Goal: Answer question/provide support

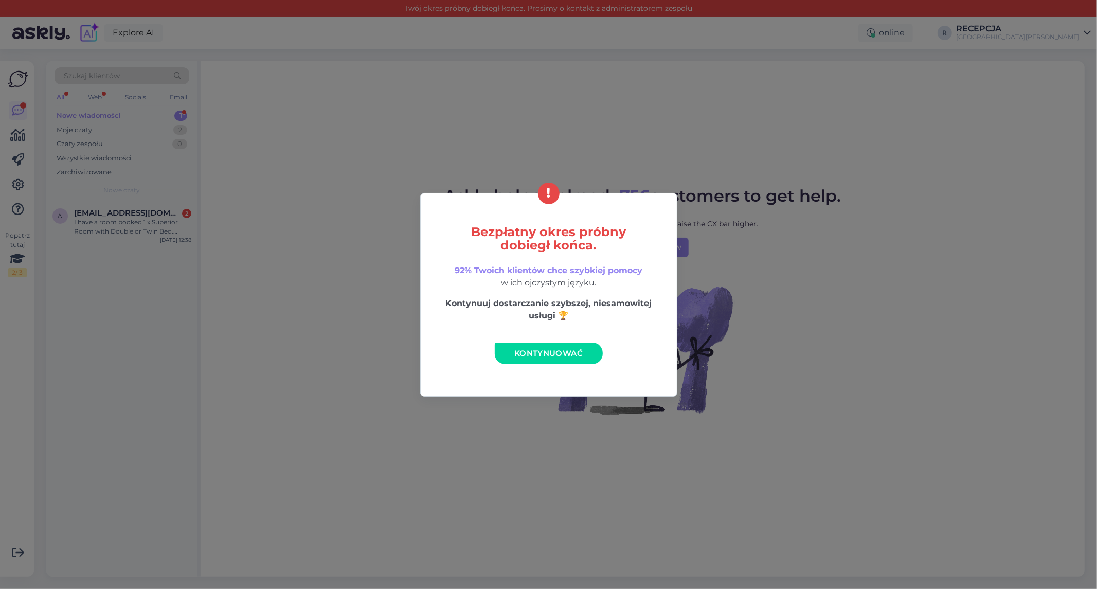
click at [534, 361] on link "Kontynuować" at bounding box center [549, 354] width 108 height 22
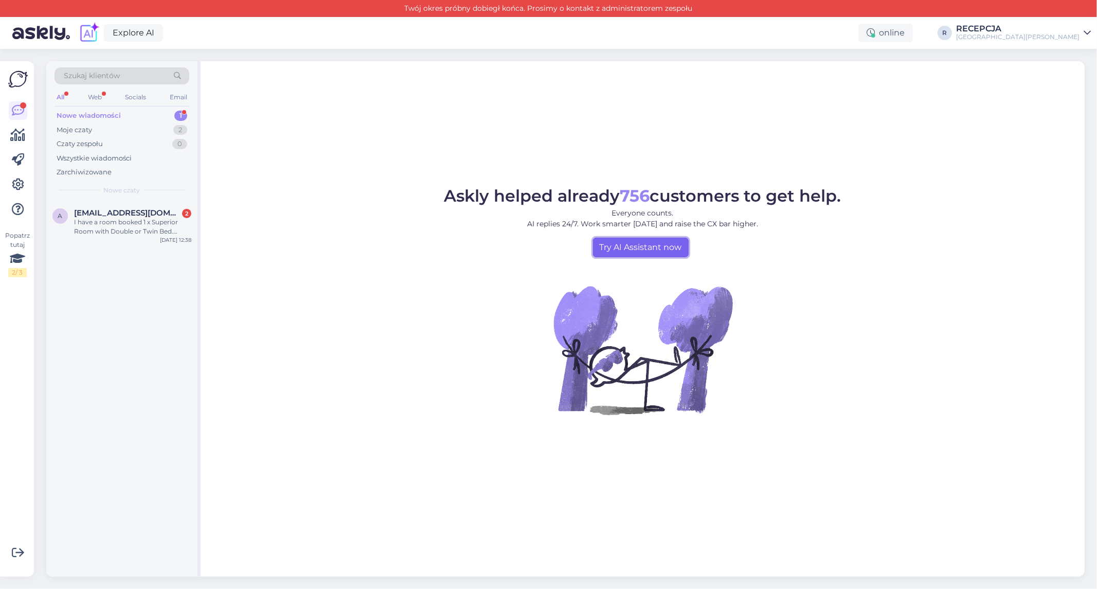
click at [643, 245] on link "Try AI Assistant now" at bounding box center [641, 248] width 96 height 20
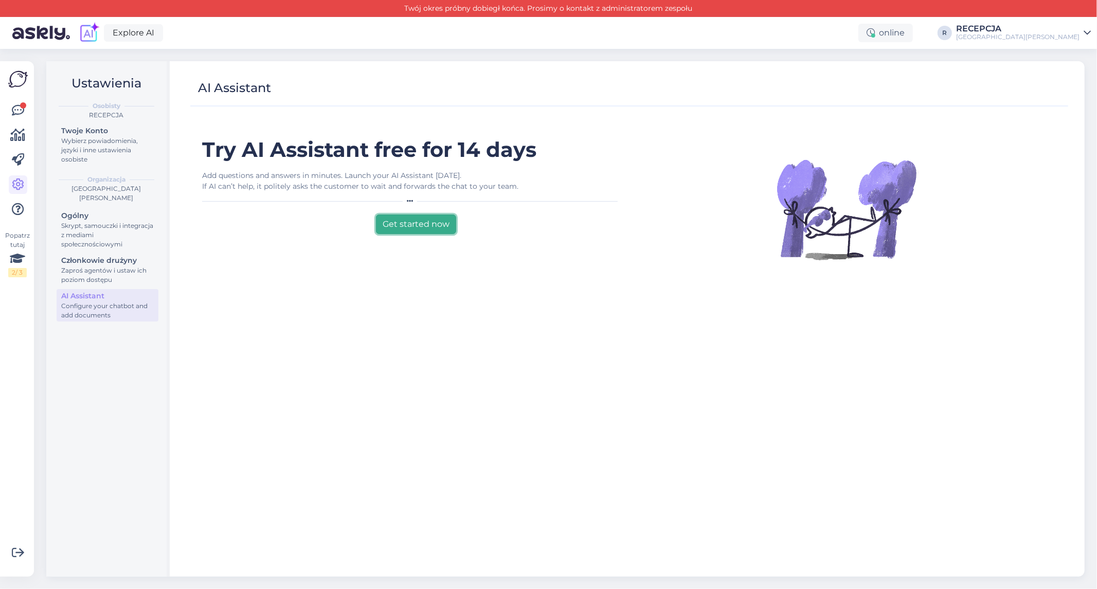
click at [439, 218] on button "Get started now" at bounding box center [416, 225] width 80 height 20
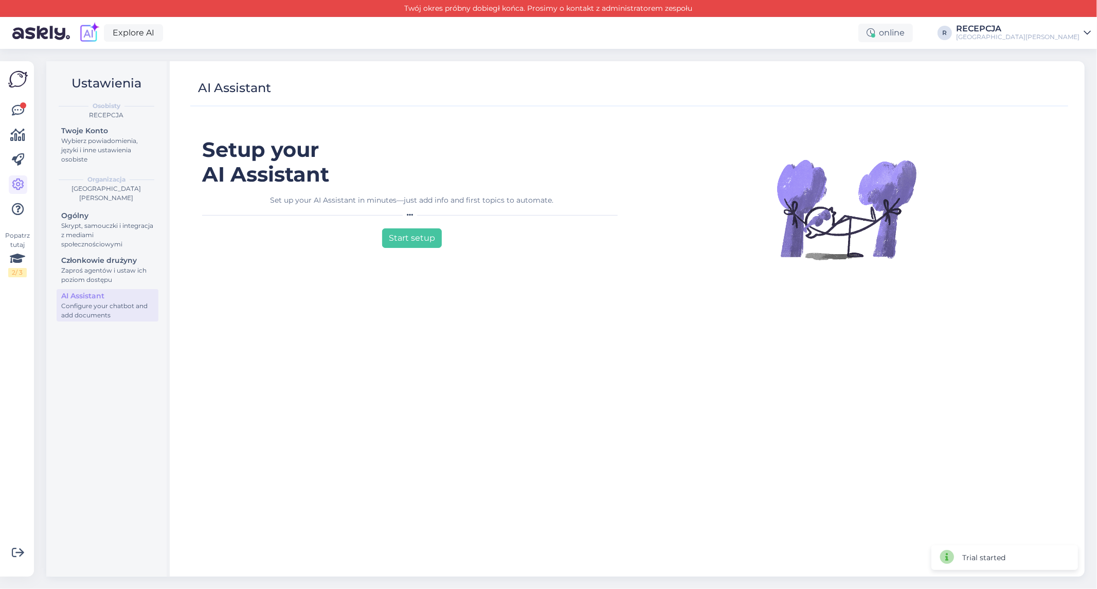
click at [27, 116] on div "Popatrz tutaj 2 / 3" at bounding box center [18, 318] width 20 height 499
click at [21, 112] on icon at bounding box center [18, 110] width 12 height 12
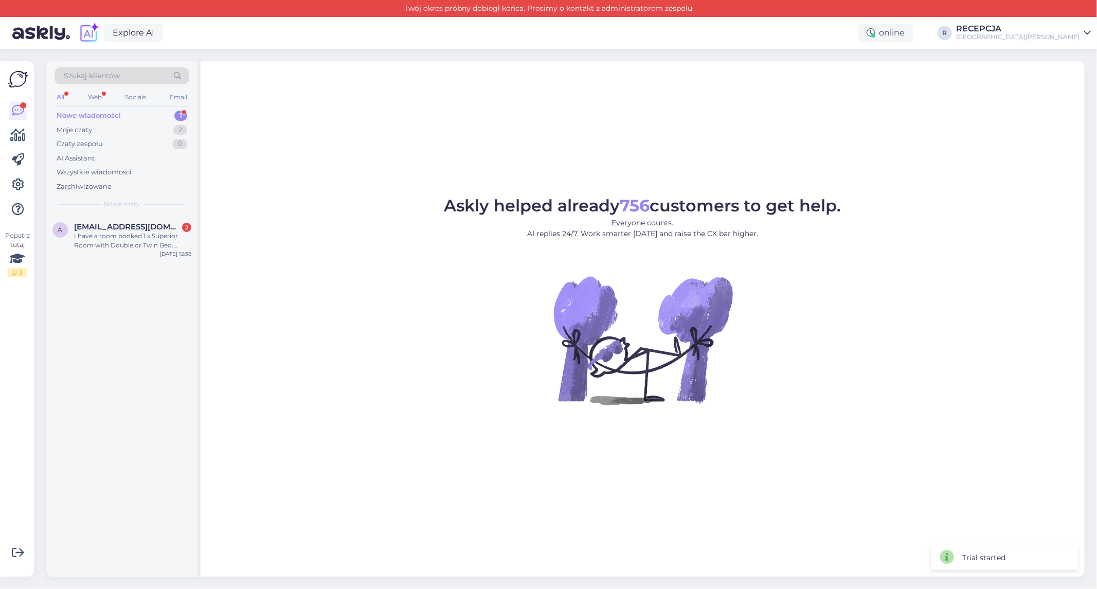
click at [151, 119] on div "Nowe wiadomości 1" at bounding box center [122, 116] width 135 height 14
click at [135, 227] on span "[EMAIL_ADDRESS][DOMAIN_NAME]" at bounding box center [127, 226] width 107 height 9
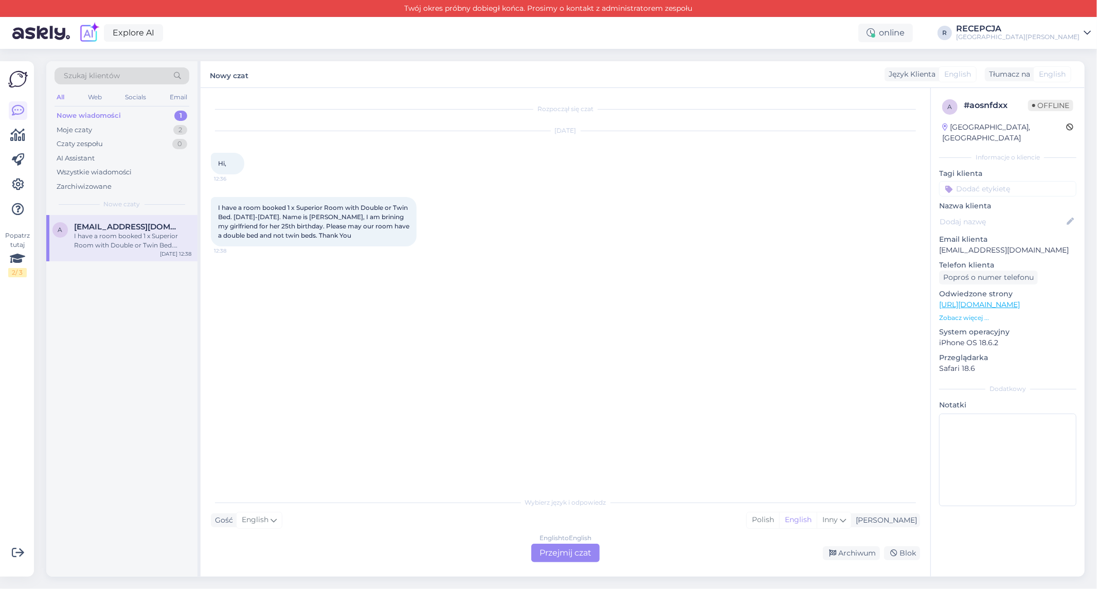
click at [564, 552] on div "English to English Przejmij czat" at bounding box center [565, 553] width 68 height 19
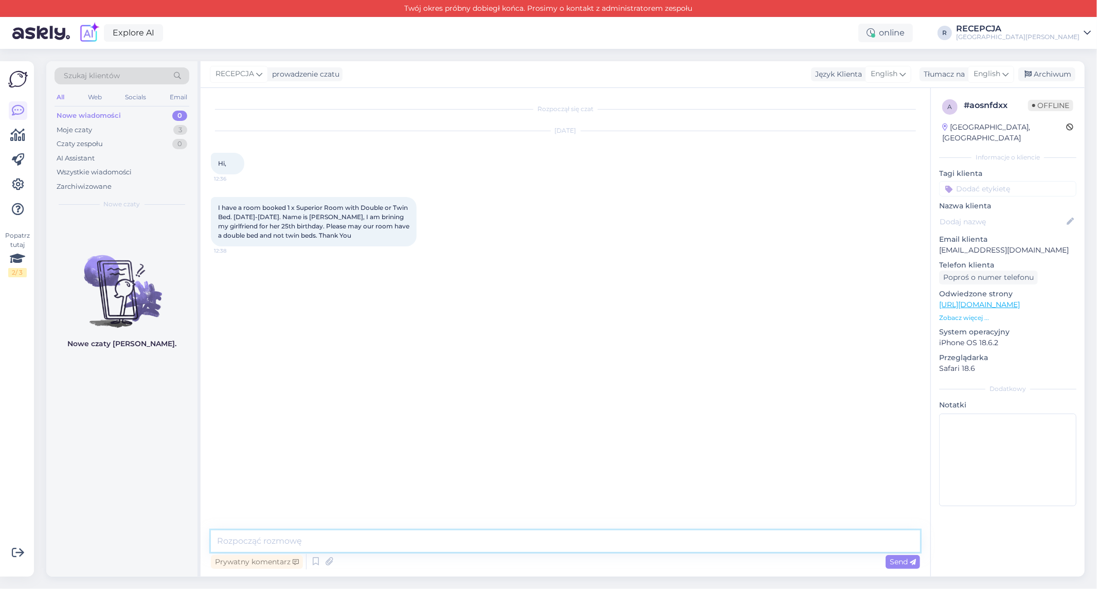
click at [418, 536] on textarea at bounding box center [565, 541] width 709 height 22
type textarea "Hi, no problem one dbl bed :)"
